Goal: Complete Application Form: Complete application form

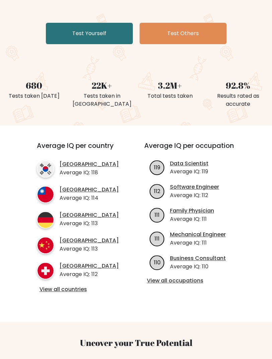
scroll to position [115, 0]
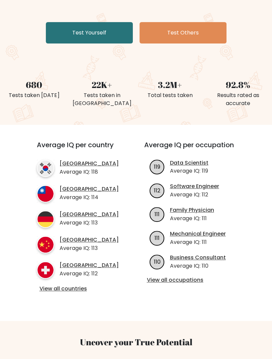
click at [52, 288] on link "View all countries" at bounding box center [78, 288] width 78 height 7
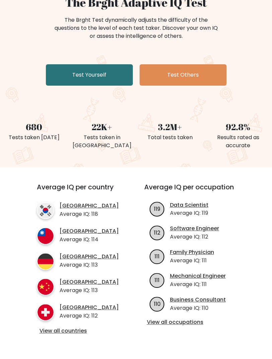
scroll to position [74, 0]
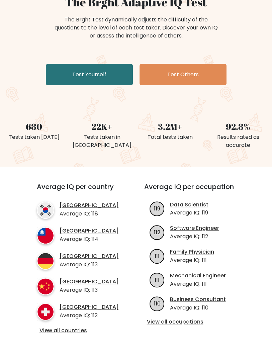
click at [69, 71] on link "Test Yourself" at bounding box center [89, 74] width 87 height 21
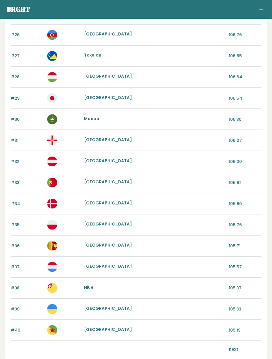
scroll to position [622, 0]
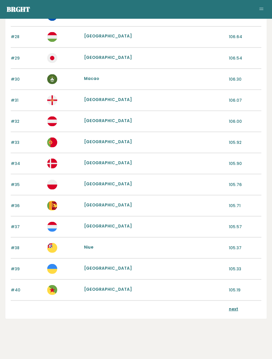
click at [235, 307] on link "next" at bounding box center [233, 309] width 9 height 6
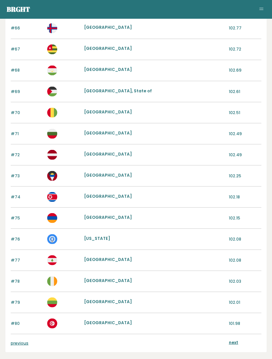
scroll to position [622, 0]
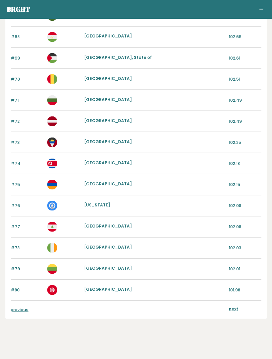
click at [236, 306] on link "next" at bounding box center [233, 309] width 9 height 6
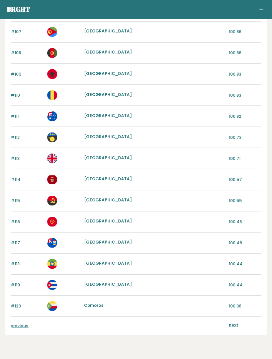
scroll to position [622, 0]
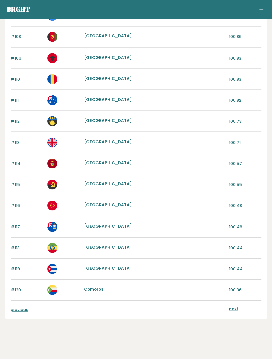
click at [244, 307] on div "next" at bounding box center [245, 309] width 32 height 7
click at [237, 306] on link "next" at bounding box center [233, 309] width 9 height 6
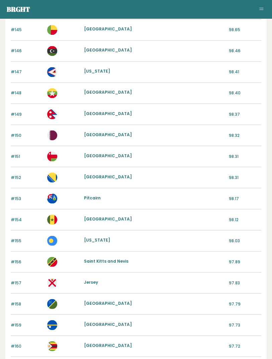
scroll to position [622, 0]
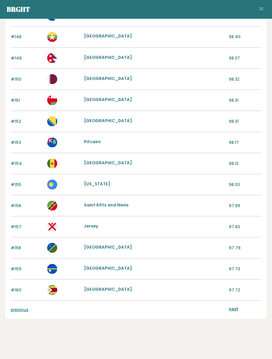
click at [236, 306] on link "next" at bounding box center [233, 309] width 9 height 6
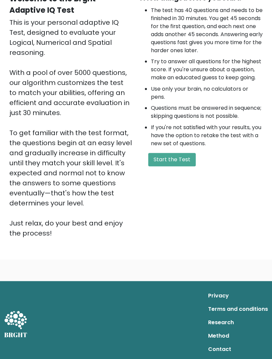
scroll to position [78, 0]
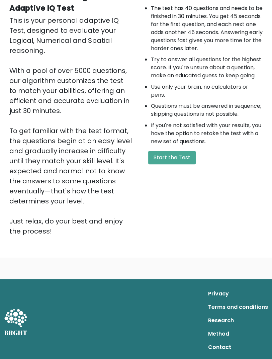
click at [176, 164] on button "Start the Test" at bounding box center [171, 157] width 47 height 13
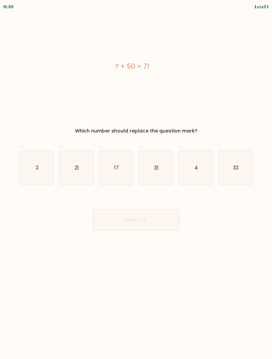
click at [68, 170] on icon "21" at bounding box center [76, 168] width 34 height 34
click at [136, 179] on input "b. 21" at bounding box center [136, 181] width 0 height 4
radio input "true"
click at [168, 223] on button "Next" at bounding box center [136, 219] width 87 height 21
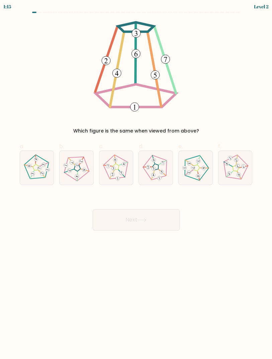
click at [164, 174] on 643 at bounding box center [161, 172] width 7 height 9
click at [136, 179] on input "d." at bounding box center [136, 181] width 0 height 4
radio input "true"
click at [162, 222] on button "Next" at bounding box center [136, 219] width 87 height 21
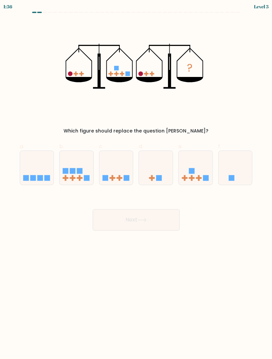
click at [199, 173] on icon at bounding box center [195, 168] width 34 height 28
click at [136, 179] on input "e." at bounding box center [136, 181] width 0 height 4
radio input "true"
click at [174, 223] on button "Next" at bounding box center [136, 219] width 87 height 21
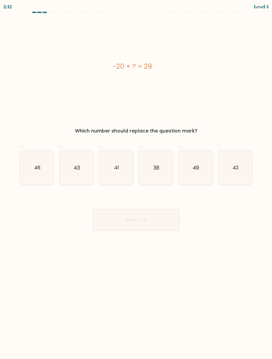
click at [205, 181] on icon "49" at bounding box center [195, 168] width 34 height 34
click at [136, 181] on input "e. 49" at bounding box center [136, 181] width 0 height 4
radio input "true"
click at [168, 220] on button "Next" at bounding box center [136, 219] width 87 height 21
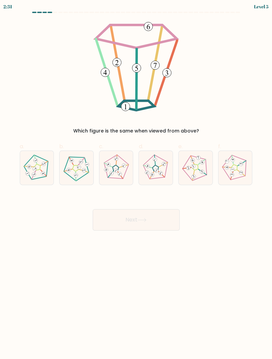
click at [120, 174] on icon at bounding box center [119, 174] width 3 height 3
click at [136, 179] on input "c." at bounding box center [136, 181] width 0 height 4
radio input "true"
click at [155, 223] on button "Next" at bounding box center [136, 219] width 87 height 21
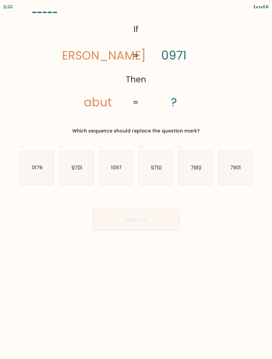
click at [163, 172] on icon "9710" at bounding box center [156, 168] width 34 height 34
click at [136, 179] on input "d. 9710" at bounding box center [136, 181] width 0 height 4
radio input "true"
click at [163, 218] on button "Next" at bounding box center [136, 219] width 87 height 21
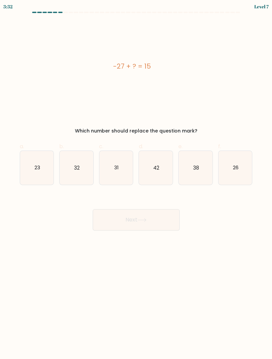
click at [164, 175] on icon "42" at bounding box center [156, 168] width 34 height 34
click at [136, 179] on input "d. 42" at bounding box center [136, 181] width 0 height 4
radio input "true"
click at [166, 230] on button "Next" at bounding box center [136, 219] width 87 height 21
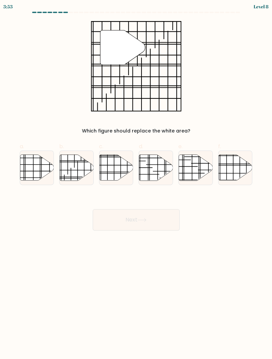
click at [230, 174] on icon at bounding box center [235, 167] width 34 height 26
click at [136, 179] on input "f." at bounding box center [136, 181] width 0 height 4
radio input "true"
click at [174, 227] on button "Next" at bounding box center [136, 219] width 87 height 21
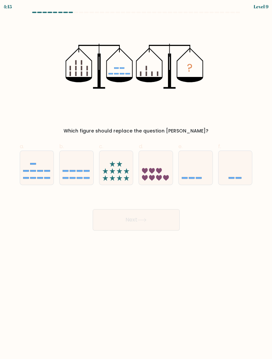
click at [204, 162] on icon at bounding box center [195, 168] width 34 height 28
click at [136, 179] on input "e." at bounding box center [136, 181] width 0 height 4
radio input "true"
click at [166, 219] on button "Next" at bounding box center [136, 219] width 87 height 21
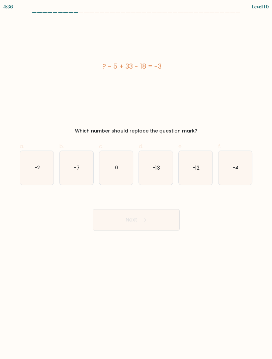
click at [159, 184] on icon "-13" at bounding box center [156, 168] width 34 height 34
click at [136, 184] on input "d. -13" at bounding box center [136, 181] width 0 height 4
radio input "true"
click at [156, 215] on button "Next" at bounding box center [136, 219] width 87 height 21
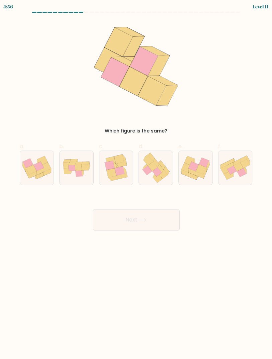
click at [153, 158] on icon at bounding box center [151, 157] width 6 height 9
click at [136, 179] on input "d." at bounding box center [136, 181] width 0 height 4
radio input "true"
click at [162, 216] on button "Next" at bounding box center [136, 219] width 87 height 21
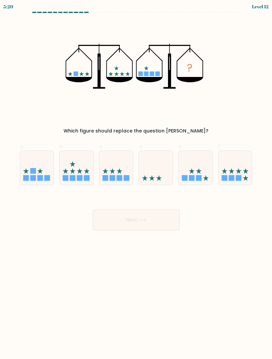
click at [202, 170] on icon at bounding box center [195, 168] width 34 height 28
click at [136, 179] on input "e." at bounding box center [136, 181] width 0 height 4
radio input "true"
click at [175, 220] on button "Next" at bounding box center [136, 219] width 87 height 21
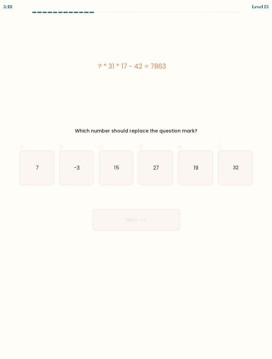
click at [130, 174] on icon "15" at bounding box center [116, 168] width 34 height 34
click at [136, 179] on input "c. 15" at bounding box center [136, 181] width 0 height 4
radio input "true"
click at [156, 216] on button "Next" at bounding box center [136, 219] width 87 height 21
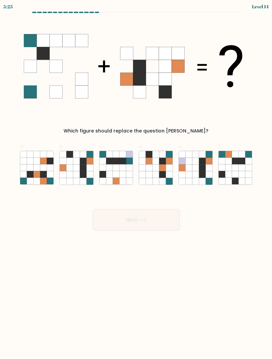
click at [68, 174] on icon at bounding box center [69, 174] width 7 height 7
click at [136, 179] on input "b." at bounding box center [136, 181] width 0 height 4
radio input "true"
click at [166, 223] on button "Next" at bounding box center [136, 219] width 87 height 21
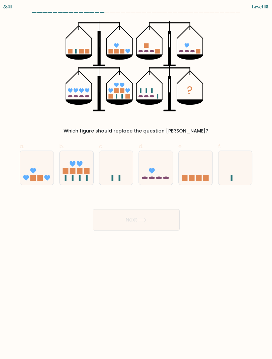
click at [9, 48] on form at bounding box center [136, 121] width 272 height 219
click at [63, 168] on rect at bounding box center [66, 171] width 6 height 6
click at [136, 179] on input "b." at bounding box center [136, 181] width 0 height 4
radio input "true"
click at [175, 217] on button "Next" at bounding box center [136, 219] width 87 height 21
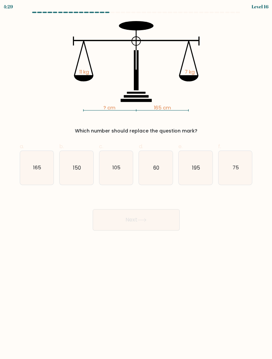
click at [30, 159] on icon "165" at bounding box center [37, 168] width 34 height 34
click at [136, 179] on input "a. 165" at bounding box center [136, 181] width 0 height 4
radio input "true"
click at [170, 221] on button "Next" at bounding box center [136, 219] width 87 height 21
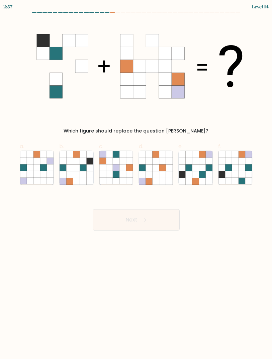
click at [66, 163] on icon at bounding box center [62, 160] width 7 height 7
click at [136, 179] on input "b." at bounding box center [136, 181] width 0 height 4
radio input "true"
click at [156, 224] on button "Next" at bounding box center [136, 219] width 87 height 21
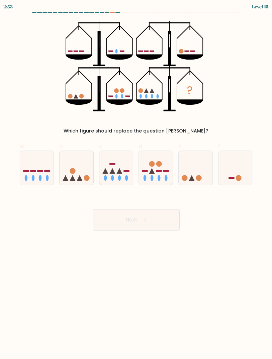
click at [153, 177] on icon at bounding box center [156, 168] width 34 height 28
click at [136, 179] on input "d." at bounding box center [136, 181] width 0 height 4
radio input "true"
click at [164, 219] on button "Next" at bounding box center [136, 219] width 87 height 21
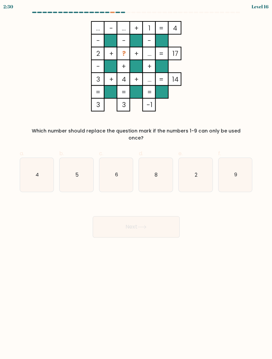
click at [69, 170] on icon "5" at bounding box center [76, 175] width 34 height 34
click at [136, 179] on input "b. 5" at bounding box center [136, 181] width 0 height 4
radio input "true"
click at [116, 172] on icon "6" at bounding box center [116, 175] width 34 height 34
click at [136, 179] on input "c. 6" at bounding box center [136, 181] width 0 height 4
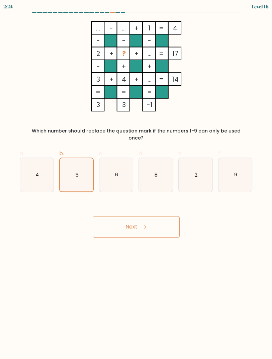
radio input "true"
click at [138, 216] on button "Next" at bounding box center [136, 226] width 87 height 21
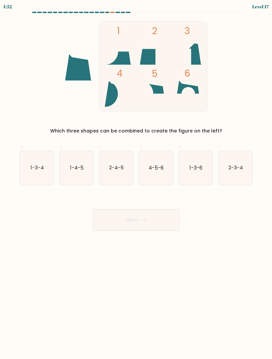
click at [156, 176] on icon "4-5-6" at bounding box center [156, 168] width 34 height 34
click at [136, 179] on input "d. 4-5-6" at bounding box center [136, 181] width 0 height 4
radio input "true"
click at [183, 219] on div "Next" at bounding box center [136, 211] width 241 height 37
click at [164, 212] on button "Next" at bounding box center [136, 219] width 87 height 21
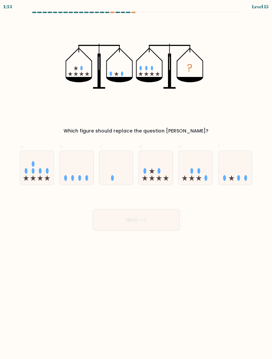
click at [85, 176] on icon at bounding box center [76, 168] width 34 height 28
click at [136, 179] on input "b." at bounding box center [136, 181] width 0 height 4
radio input "true"
click at [157, 225] on button "Next" at bounding box center [136, 219] width 87 height 21
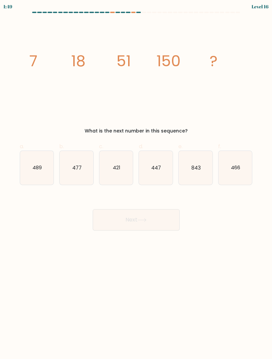
scroll to position [1, 0]
click at [154, 170] on text "447" at bounding box center [156, 167] width 10 height 7
click at [136, 179] on input "d. 447" at bounding box center [136, 181] width 0 height 4
radio input "true"
click at [121, 211] on button "Next" at bounding box center [136, 219] width 87 height 21
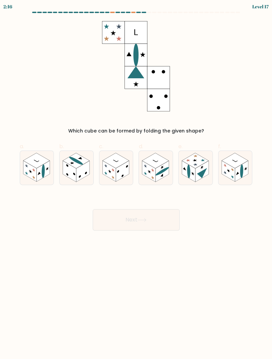
click at [27, 169] on rect at bounding box center [29, 170] width 13 height 21
click at [136, 179] on input "a." at bounding box center [136, 181] width 0 height 4
radio input "true"
click at [146, 218] on icon at bounding box center [141, 220] width 9 height 4
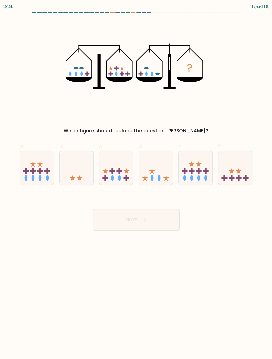
click at [237, 172] on icon at bounding box center [238, 171] width 6 height 6
click at [136, 179] on input "f." at bounding box center [136, 181] width 0 height 4
radio input "true"
click at [170, 221] on button "Next" at bounding box center [136, 219] width 87 height 21
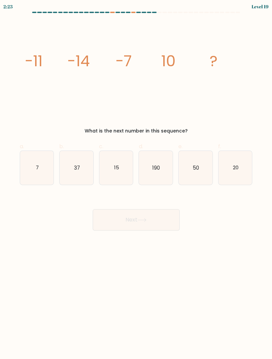
click at [168, 222] on button "Next" at bounding box center [136, 219] width 87 height 21
click at [81, 77] on icon "image/svg+xml -11 -14 -7 10 ?" at bounding box center [136, 66] width 225 height 90
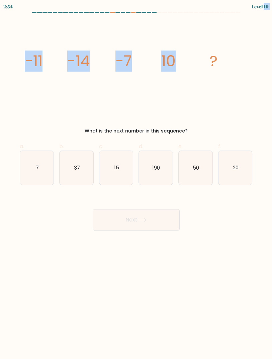
copy body "19 image/svg+xml -11 -14 -7 10"
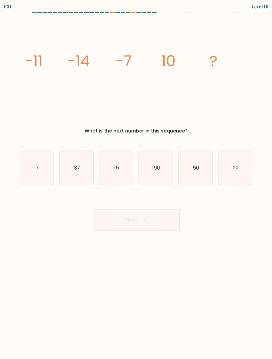
click at [68, 166] on icon "37" at bounding box center [76, 168] width 34 height 34
click at [136, 179] on input "b. 37" at bounding box center [136, 181] width 0 height 4
radio input "true"
click at [174, 220] on button "Next" at bounding box center [136, 219] width 87 height 21
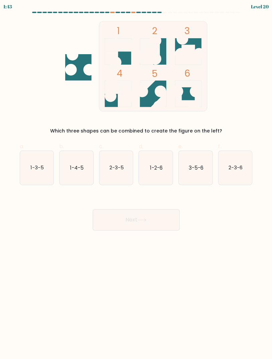
click at [241, 175] on icon "2-3-6" at bounding box center [235, 168] width 34 height 34
click at [136, 179] on input "f. 2-3-6" at bounding box center [136, 181] width 0 height 4
radio input "true"
click at [160, 217] on button "Next" at bounding box center [136, 219] width 87 height 21
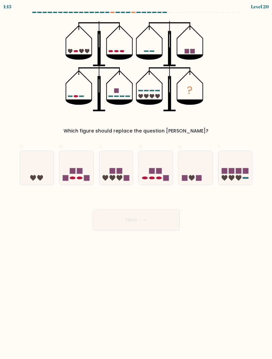
click at [246, 166] on icon at bounding box center [235, 168] width 34 height 28
click at [136, 179] on input "f." at bounding box center [136, 181] width 0 height 4
radio input "true"
click at [177, 210] on button "Next" at bounding box center [136, 219] width 87 height 21
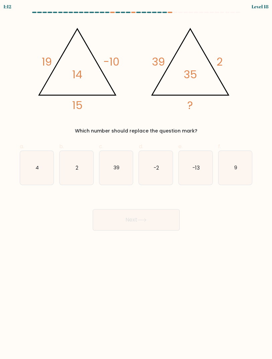
click at [173, 220] on button "Next" at bounding box center [136, 219] width 87 height 21
click at [220, 263] on body "1:56 Level 18" at bounding box center [136, 179] width 272 height 359
click at [196, 176] on icon "-13" at bounding box center [195, 168] width 34 height 34
click at [136, 179] on input "e. -13" at bounding box center [136, 181] width 0 height 4
radio input "true"
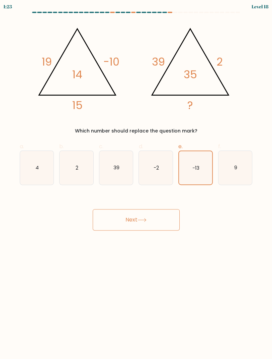
click at [161, 220] on button "Next" at bounding box center [136, 219] width 87 height 21
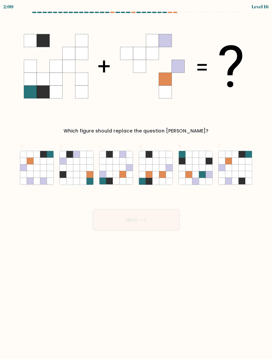
click at [33, 167] on icon at bounding box center [36, 167] width 7 height 7
click at [136, 179] on input "a." at bounding box center [136, 181] width 0 height 4
radio input "true"
click at [158, 224] on button "Next" at bounding box center [136, 219] width 87 height 21
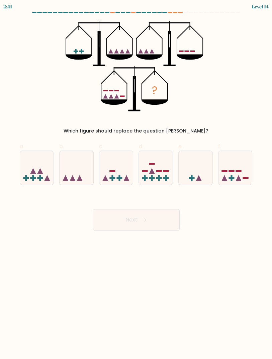
click at [156, 177] on rect at bounding box center [159, 178] width 6 height 2
click at [136, 179] on input "d." at bounding box center [136, 181] width 0 height 4
radio input "true"
click at [152, 210] on button "Next" at bounding box center [136, 219] width 87 height 21
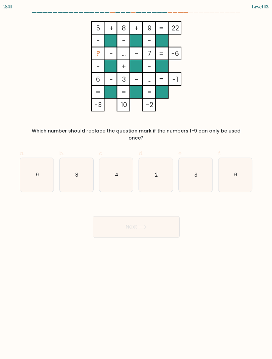
click at [170, 169] on icon "2" at bounding box center [156, 175] width 34 height 34
click at [136, 179] on input "d. 2" at bounding box center [136, 181] width 0 height 4
radio input "true"
click at [64, 160] on icon "8" at bounding box center [76, 175] width 34 height 34
click at [136, 179] on input "b. 8" at bounding box center [136, 181] width 0 height 4
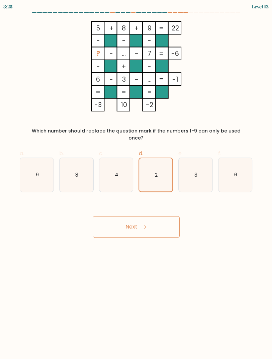
radio input "true"
click at [160, 217] on button "Next" at bounding box center [136, 226] width 87 height 21
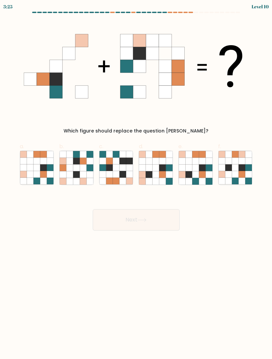
click at [165, 224] on button "Next" at bounding box center [136, 219] width 87 height 21
click at [166, 227] on button "Next" at bounding box center [136, 219] width 87 height 21
click at [69, 162] on icon at bounding box center [69, 160] width 7 height 7
click at [136, 179] on input "b." at bounding box center [136, 181] width 0 height 4
radio input "true"
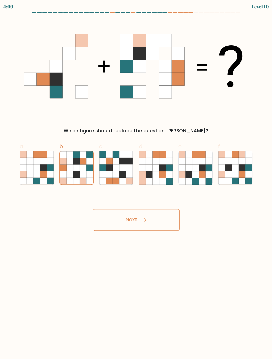
click at [162, 220] on button "Next" at bounding box center [136, 219] width 87 height 21
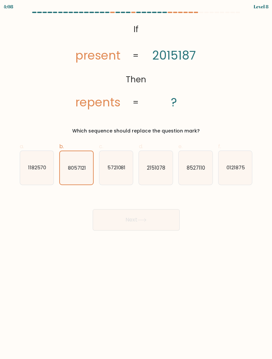
click at [163, 221] on button "Next" at bounding box center [136, 219] width 87 height 21
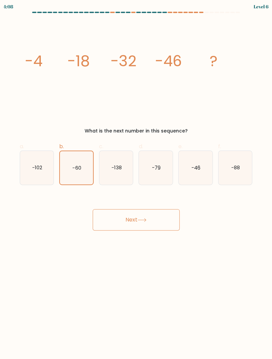
click at [163, 222] on button "Next" at bounding box center [136, 219] width 87 height 21
click at [65, 161] on icon "-60" at bounding box center [76, 167] width 33 height 33
click at [136, 179] on input "b. -60" at bounding box center [136, 181] width 0 height 4
click at [163, 223] on button "Next" at bounding box center [136, 219] width 87 height 21
click at [66, 162] on icon "-60" at bounding box center [76, 167] width 33 height 33
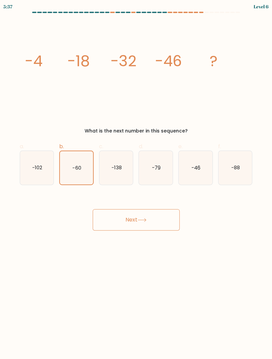
click at [136, 179] on input "b. -60" at bounding box center [136, 181] width 0 height 4
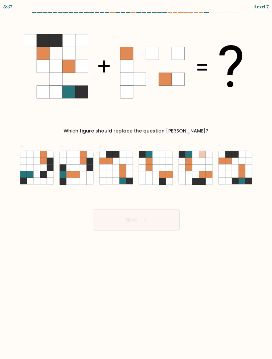
click at [68, 161] on icon at bounding box center [69, 160] width 7 height 7
click at [136, 179] on input "b." at bounding box center [136, 181] width 0 height 4
radio input "true"
click at [161, 223] on button "Next" at bounding box center [136, 219] width 87 height 21
click at [69, 162] on icon at bounding box center [70, 161] width 7 height 7
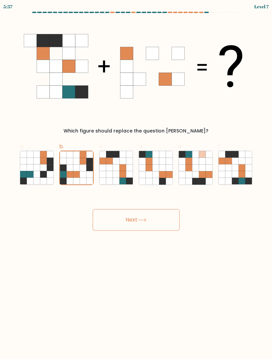
click at [136, 179] on input "b." at bounding box center [136, 181] width 0 height 4
click at [161, 222] on button "Next" at bounding box center [136, 219] width 87 height 21
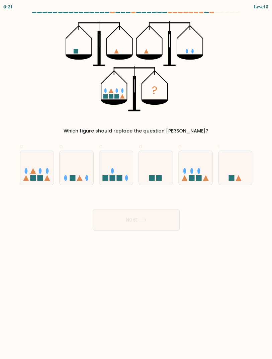
click at [67, 164] on icon at bounding box center [76, 168] width 34 height 28
click at [136, 179] on input "b." at bounding box center [136, 181] width 0 height 4
radio input "true"
click at [160, 223] on button "Next" at bounding box center [136, 219] width 87 height 21
click at [70, 163] on icon at bounding box center [76, 167] width 33 height 27
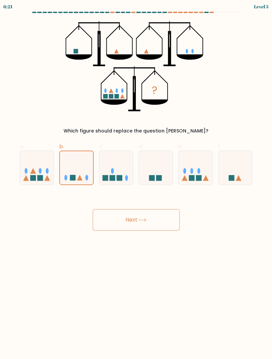
click at [136, 179] on input "b." at bounding box center [136, 181] width 0 height 4
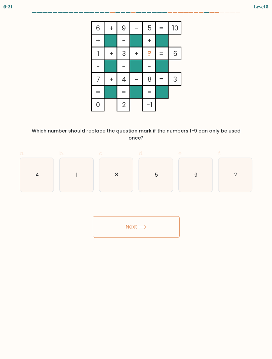
click at [161, 223] on button "Next" at bounding box center [136, 226] width 87 height 21
click at [66, 163] on icon "1" at bounding box center [76, 175] width 34 height 34
click at [136, 179] on input "b. 1" at bounding box center [136, 181] width 0 height 4
radio input "true"
click at [159, 221] on button "Next" at bounding box center [136, 226] width 87 height 21
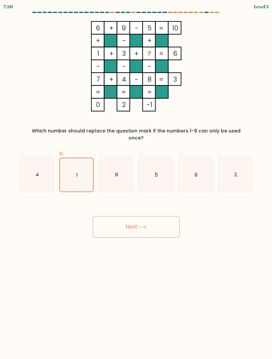
click at [66, 164] on icon "1" at bounding box center [76, 174] width 33 height 33
click at [136, 179] on input "b. 1" at bounding box center [136, 181] width 0 height 4
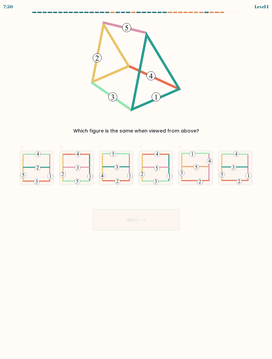
click at [66, 163] on icon at bounding box center [76, 168] width 33 height 34
click at [136, 179] on input "b." at bounding box center [136, 181] width 0 height 4
radio input "true"
click at [160, 223] on button "Next" at bounding box center [136, 219] width 87 height 21
click at [67, 163] on icon at bounding box center [76, 167] width 33 height 33
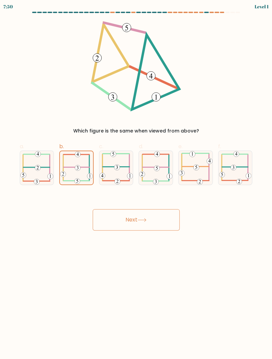
click at [136, 179] on input "b." at bounding box center [136, 181] width 0 height 4
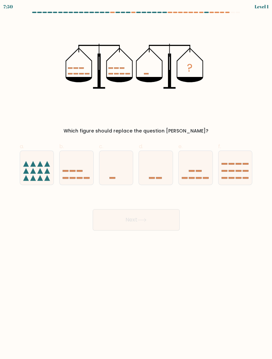
click at [160, 225] on button "Next" at bounding box center [136, 219] width 87 height 21
click at [68, 163] on icon at bounding box center [76, 168] width 34 height 28
click at [136, 179] on input "b." at bounding box center [136, 181] width 0 height 4
radio input "true"
click at [159, 221] on button "Next" at bounding box center [136, 219] width 87 height 21
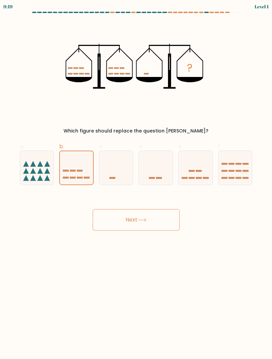
click at [67, 163] on icon at bounding box center [76, 167] width 33 height 27
click at [136, 179] on input "b." at bounding box center [136, 181] width 0 height 4
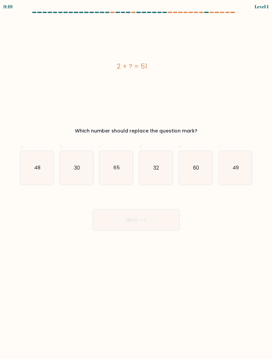
click at [67, 163] on icon "30" at bounding box center [76, 168] width 34 height 34
click at [136, 179] on input "b. 30" at bounding box center [136, 181] width 0 height 4
radio input "true"
click at [159, 221] on button "Next" at bounding box center [136, 219] width 87 height 21
click at [68, 164] on icon "30" at bounding box center [76, 167] width 33 height 33
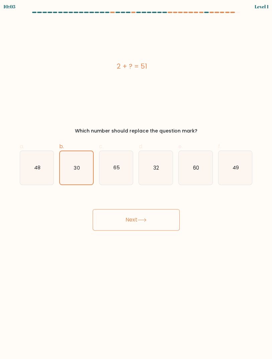
click at [136, 179] on input "b. 30" at bounding box center [136, 181] width 0 height 4
click at [160, 220] on button "Next" at bounding box center [136, 219] width 87 height 21
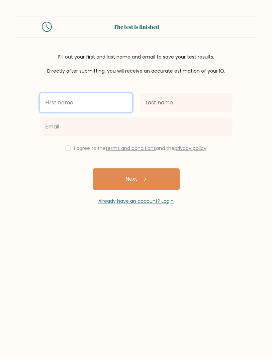
click at [58, 93] on input "text" at bounding box center [86, 102] width 92 height 19
type input "[PERSON_NAME]"
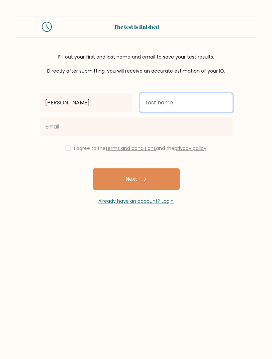
click at [207, 94] on input "text" at bounding box center [186, 102] width 92 height 19
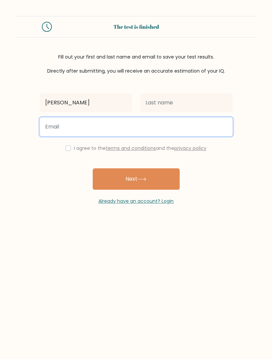
click at [47, 125] on input "email" at bounding box center [136, 126] width 193 height 19
type input "bcxiii.sus@gmail.com"
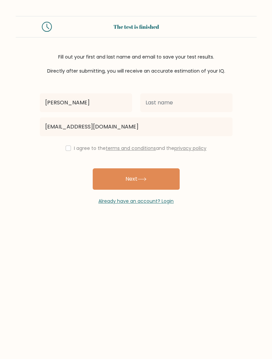
click at [105, 180] on button "Next" at bounding box center [136, 178] width 87 height 21
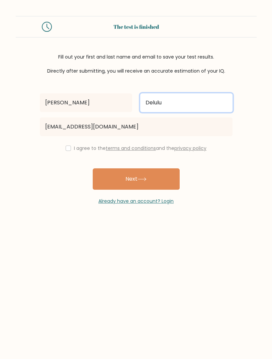
type input "Delulu"
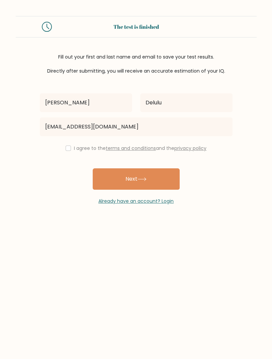
click at [170, 179] on button "Next" at bounding box center [136, 178] width 87 height 21
click at [66, 142] on div "Luna Delulu bcxiii.sus@gmail.com I agree to the terms and conditions and the pr…" at bounding box center [136, 140] width 201 height 130
click at [66, 147] on input "checkbox" at bounding box center [68, 147] width 5 height 5
checkbox input "true"
click at [162, 179] on button "Next" at bounding box center [136, 178] width 87 height 21
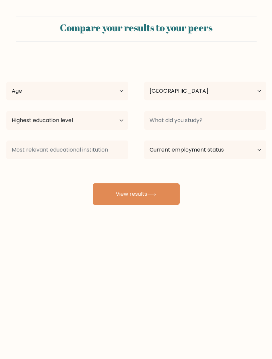
select select "IQ"
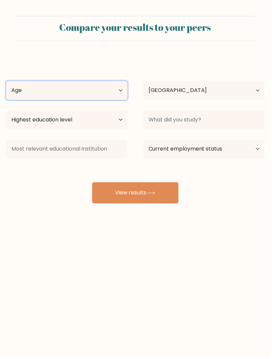
click at [45, 95] on select "Age Under [DEMOGRAPHIC_DATA] [DEMOGRAPHIC_DATA] [DEMOGRAPHIC_DATA] [DEMOGRAPHIC…" at bounding box center [67, 91] width 122 height 19
select select "min_18"
click at [6, 82] on select "Age Under [DEMOGRAPHIC_DATA] [DEMOGRAPHIC_DATA] [DEMOGRAPHIC_DATA] [DEMOGRAPHIC…" at bounding box center [67, 91] width 122 height 19
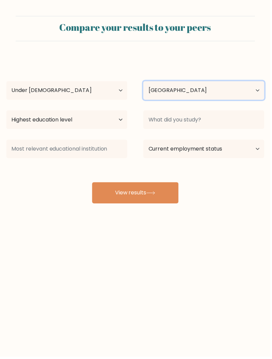
click at [233, 87] on select "Country [GEOGRAPHIC_DATA] [GEOGRAPHIC_DATA] [GEOGRAPHIC_DATA] [US_STATE] [GEOGR…" at bounding box center [205, 91] width 122 height 19
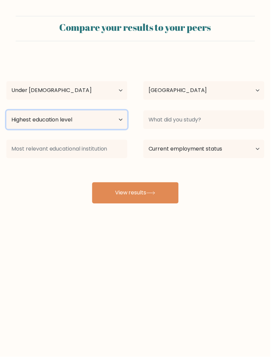
click at [32, 115] on select "Highest education level No schooling Primary Lower Secondary Upper Secondary Oc…" at bounding box center [67, 120] width 122 height 19
select select "upper_secondary"
click at [6, 111] on select "Highest education level No schooling Primary Lower Secondary Upper Secondary Oc…" at bounding box center [67, 120] width 122 height 19
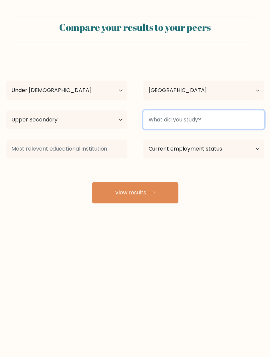
click at [216, 119] on input at bounding box center [205, 120] width 122 height 19
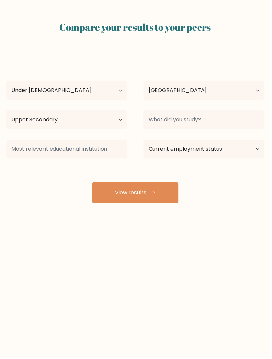
click at [242, 187] on div "[PERSON_NAME] Age Under [DEMOGRAPHIC_DATA] [DEMOGRAPHIC_DATA] [DEMOGRAPHIC_DATA…" at bounding box center [135, 130] width 267 height 147
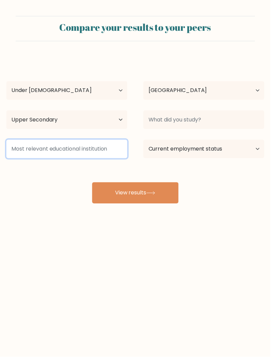
click at [37, 148] on input at bounding box center [67, 149] width 122 height 19
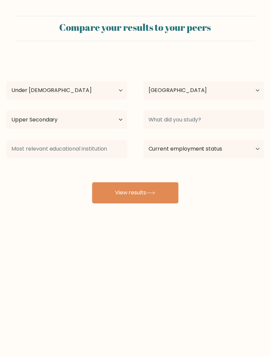
click at [240, 188] on div "[PERSON_NAME] Age Under [DEMOGRAPHIC_DATA] [DEMOGRAPHIC_DATA] [DEMOGRAPHIC_DATA…" at bounding box center [135, 130] width 267 height 147
click at [248, 148] on select "Current employment status Employed Student Retired Other / prefer not to answer" at bounding box center [205, 149] width 122 height 19
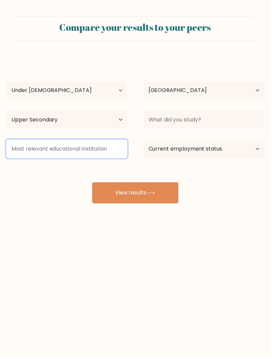
click at [41, 147] on input at bounding box center [67, 149] width 122 height 19
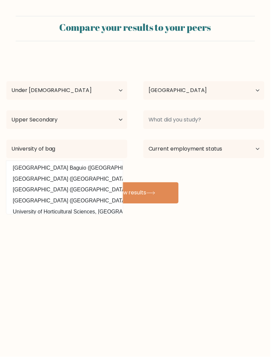
click at [32, 182] on option "[GEOGRAPHIC_DATA] ([GEOGRAPHIC_DATA])" at bounding box center [65, 179] width 114 height 11
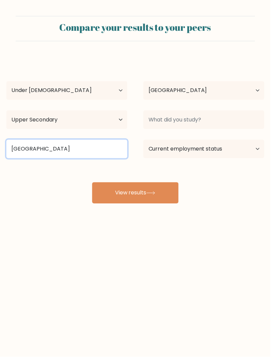
type input "University"
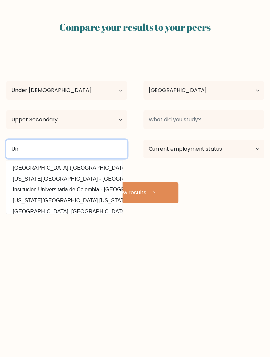
type input "U"
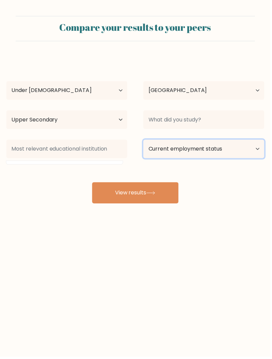
click at [251, 150] on select "Current employment status Employed Student Retired Other / prefer not to answer" at bounding box center [205, 149] width 122 height 19
click at [144, 140] on select "Current employment status Employed Student Retired Other / prefer not to answer" at bounding box center [205, 149] width 122 height 19
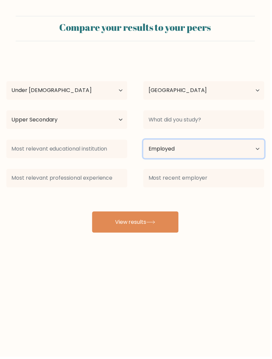
click at [238, 151] on select "Current employment status Employed Student Retired Other / prefer not to answer" at bounding box center [205, 149] width 122 height 19
select select "student"
click at [144, 140] on select "Current employment status Employed Student Retired Other / prefer not to answer" at bounding box center [205, 149] width 122 height 19
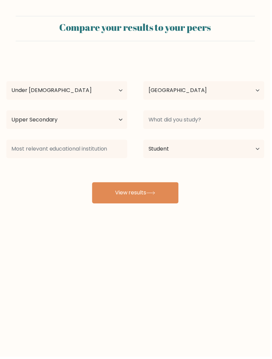
click at [171, 199] on button "View results" at bounding box center [136, 193] width 87 height 21
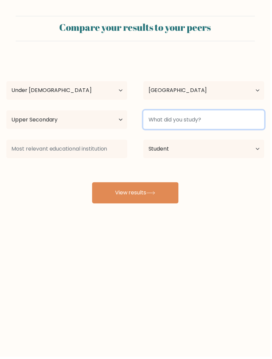
click at [233, 121] on input at bounding box center [205, 120] width 122 height 19
type input "W"
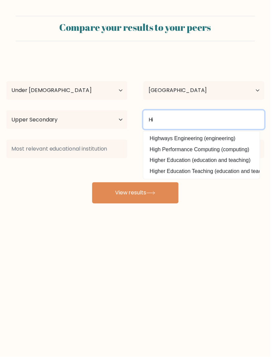
type input "H"
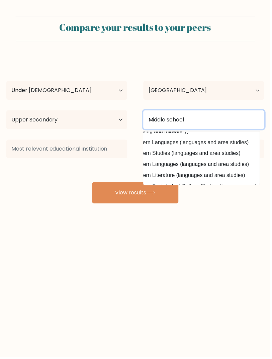
scroll to position [7, 54]
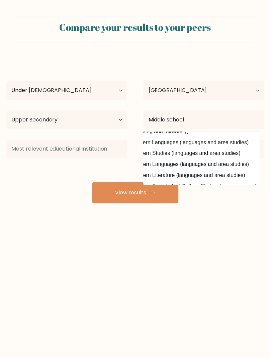
click at [205, 153] on option "Modern Middle Eastern Studies (languages and area studies)" at bounding box center [149, 154] width 114 height 11
type input "Modern Middle Eastern Studies"
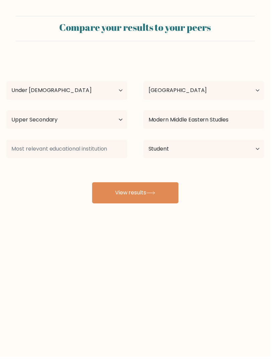
click at [167, 195] on button "View results" at bounding box center [136, 193] width 87 height 21
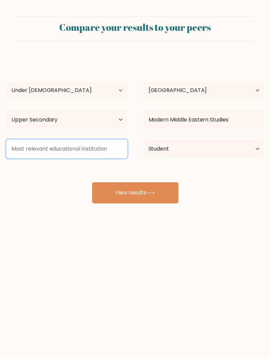
click at [43, 141] on input at bounding box center [67, 149] width 122 height 19
click at [24, 146] on input at bounding box center [67, 149] width 122 height 19
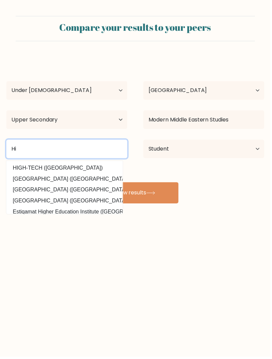
type input "H"
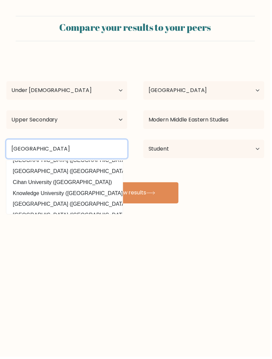
scroll to position [0, 0]
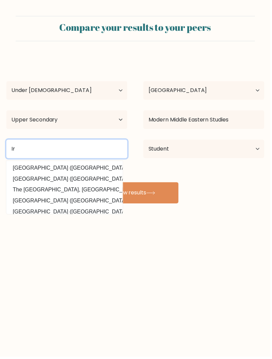
type input "I"
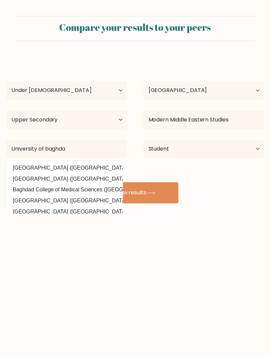
click at [25, 164] on option "[GEOGRAPHIC_DATA] ([GEOGRAPHIC_DATA])" at bounding box center [65, 168] width 114 height 11
type input "[GEOGRAPHIC_DATA]"
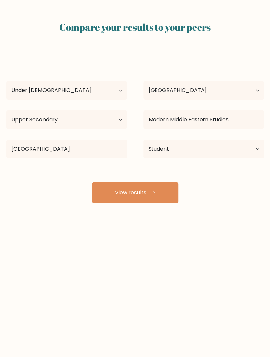
click at [165, 196] on button "View results" at bounding box center [136, 193] width 87 height 21
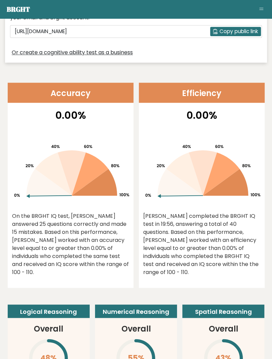
scroll to position [316, 0]
